Goal: Complete application form

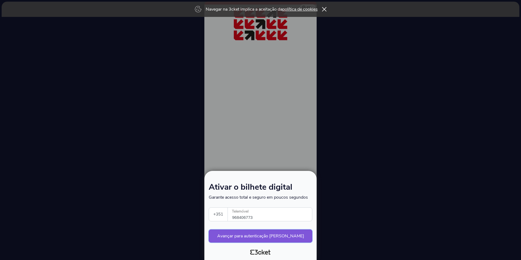
click at [249, 238] on button "Avançar para autenticação [PERSON_NAME]" at bounding box center [261, 236] width 104 height 13
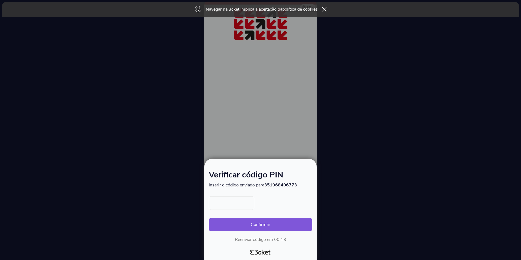
click at [233, 204] on input "text" at bounding box center [232, 203] width 46 height 14
type input "1938"
click at [260, 220] on button "Confirmar" at bounding box center [261, 224] width 104 height 13
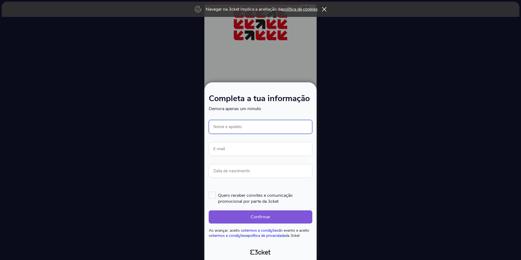
click at [225, 127] on input "Nome e apelido" at bounding box center [261, 127] width 104 height 14
type input "Ana Dinis"
click at [255, 149] on input "E-mail" at bounding box center [261, 149] width 104 height 14
type input "ana.velosa@wellowgroup.com"
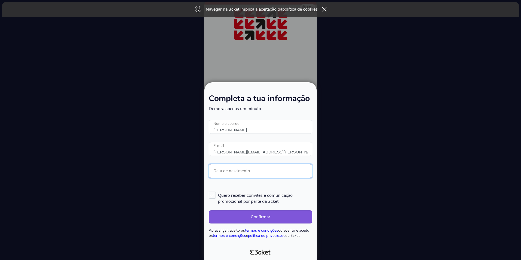
click at [245, 171] on input "Data de nascimento" at bounding box center [261, 171] width 104 height 14
type input "14/07/1987"
click at [239, 215] on button "Confirmar" at bounding box center [261, 216] width 104 height 13
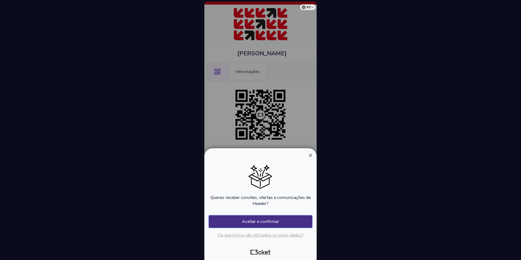
click at [271, 221] on button "Aceitar e confirmar" at bounding box center [261, 221] width 104 height 13
